Goal: Register for event/course

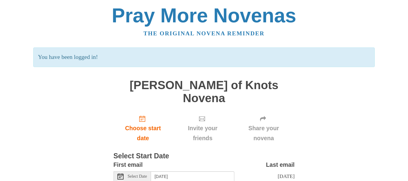
scroll to position [34, 0]
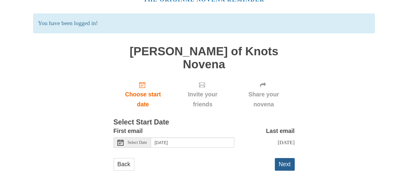
click at [284, 158] on button "Next" at bounding box center [285, 164] width 20 height 12
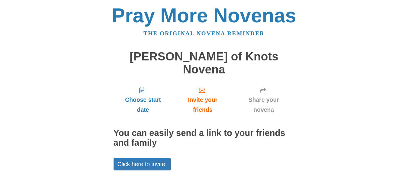
scroll to position [34, 0]
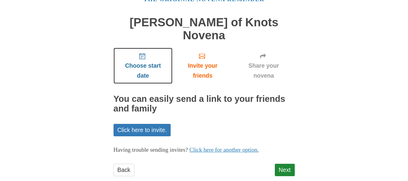
click at [136, 61] on span "Choose start date" at bounding box center [142, 71] width 47 height 20
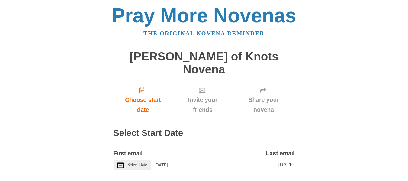
scroll to position [22, 0]
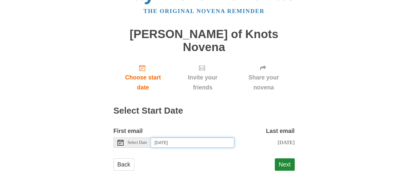
click at [200, 137] on input "Saturday, September 20th" at bounding box center [192, 142] width 83 height 10
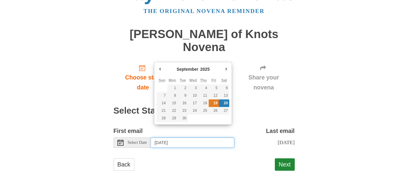
type input "Friday, September 19th"
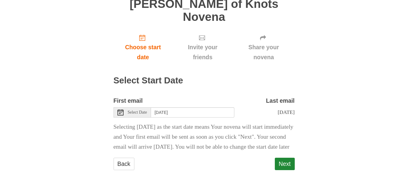
scroll to position [62, 0]
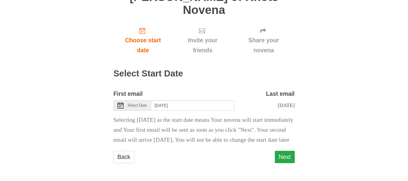
click at [285, 156] on button "Next" at bounding box center [285, 157] width 20 height 12
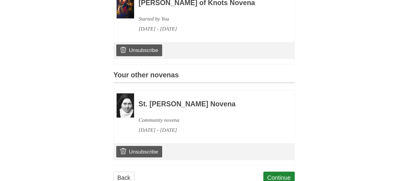
scroll to position [229, 0]
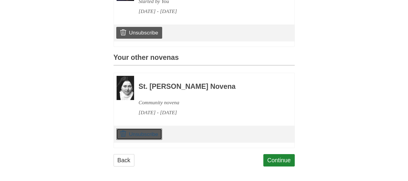
drag, startPoint x: 138, startPoint y: 132, endPoint x: 229, endPoint y: 27, distance: 138.8
click at [138, 132] on link "Unsubscribe" at bounding box center [139, 133] width 46 height 11
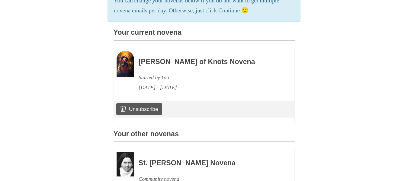
scroll to position [241, 0]
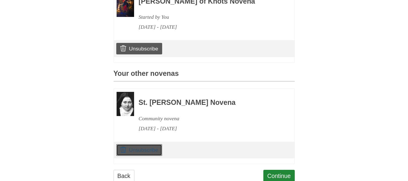
drag, startPoint x: 143, startPoint y: 145, endPoint x: 232, endPoint y: 24, distance: 149.8
click at [142, 145] on link "Unsubscribe" at bounding box center [139, 149] width 46 height 11
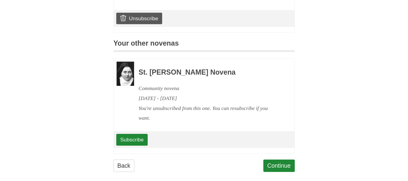
scroll to position [277, 0]
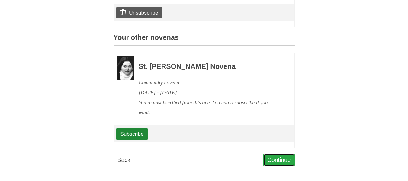
click at [276, 155] on link "Continue" at bounding box center [278, 160] width 31 height 12
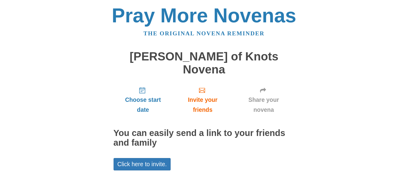
scroll to position [34, 0]
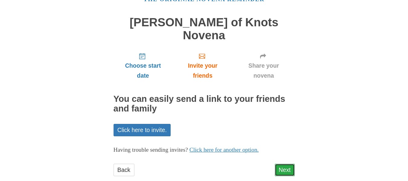
click at [281, 164] on link "Next" at bounding box center [285, 170] width 20 height 12
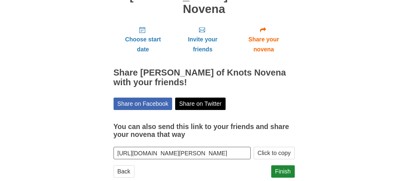
scroll to position [62, 0]
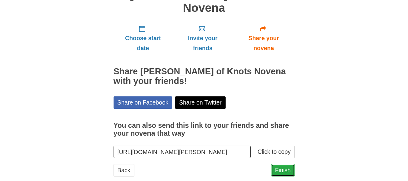
click at [280, 164] on link "Finish" at bounding box center [283, 170] width 24 height 12
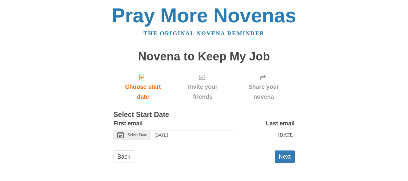
scroll to position [5, 0]
click at [142, 133] on span "Select Date" at bounding box center [137, 135] width 19 height 4
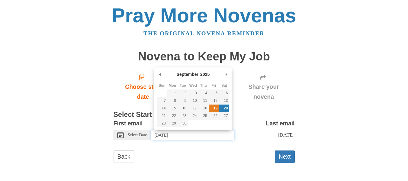
type input "[DATE]"
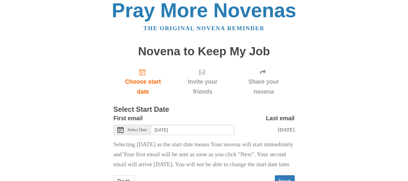
scroll to position [45, 0]
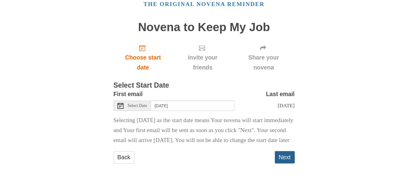
click at [288, 156] on button "Next" at bounding box center [285, 157] width 20 height 12
